Goal: Navigation & Orientation: Find specific page/section

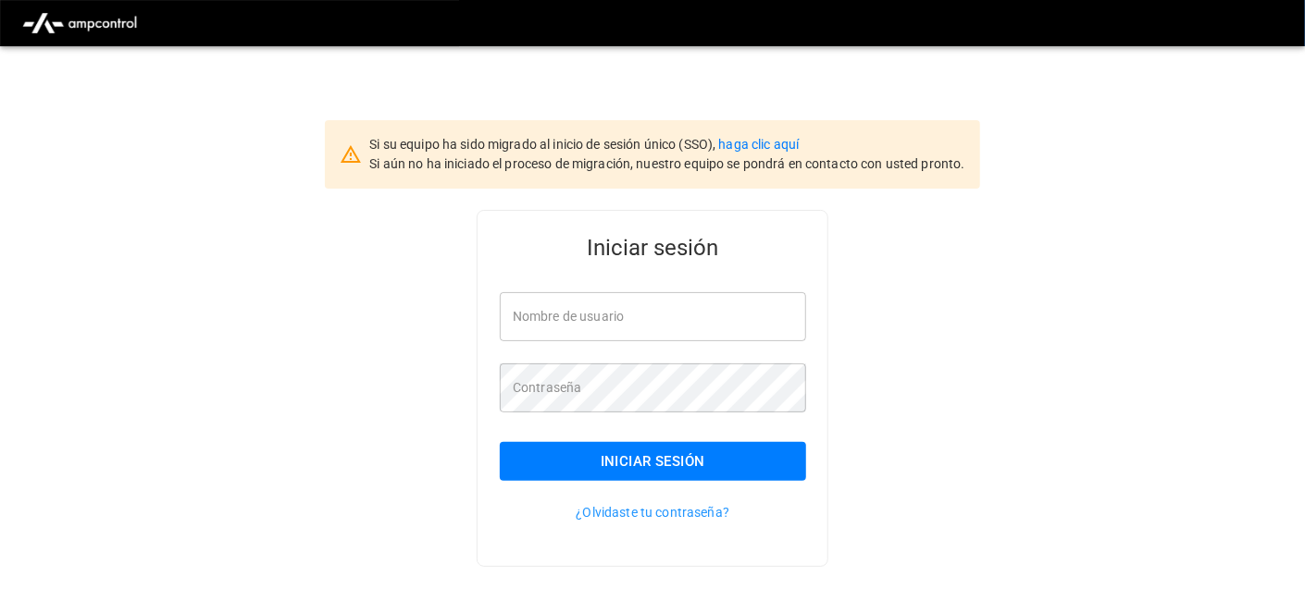
type input "**********"
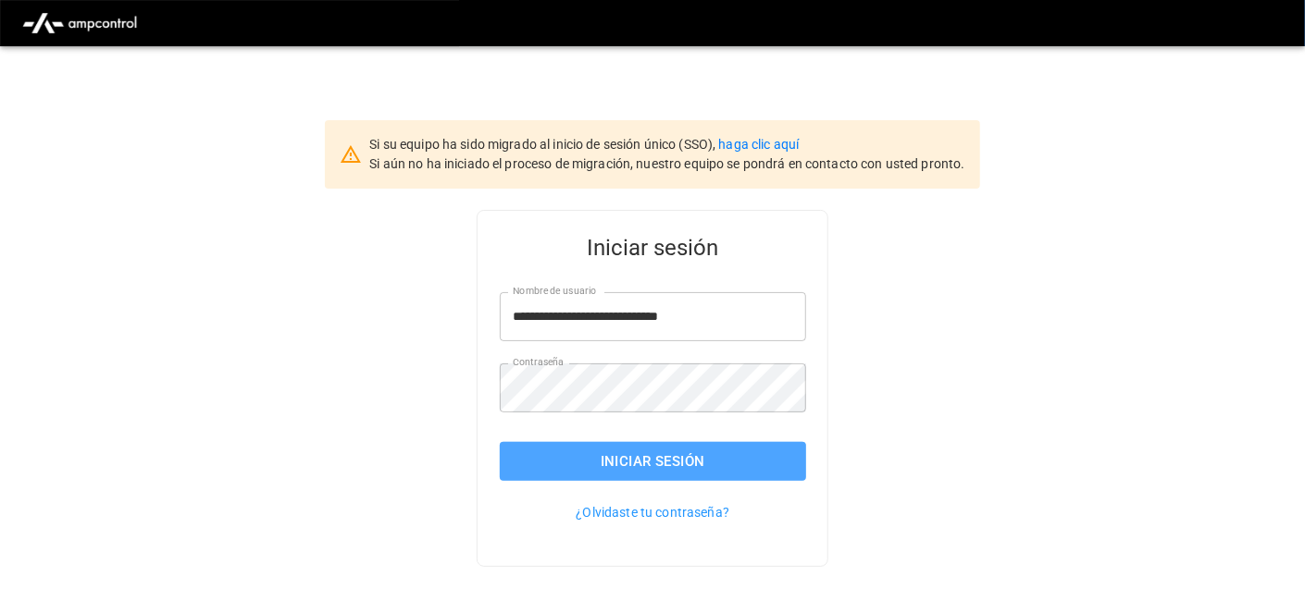
click at [585, 458] on button "Iniciar sesión" at bounding box center [653, 461] width 306 height 39
